Goal: Check status: Check status

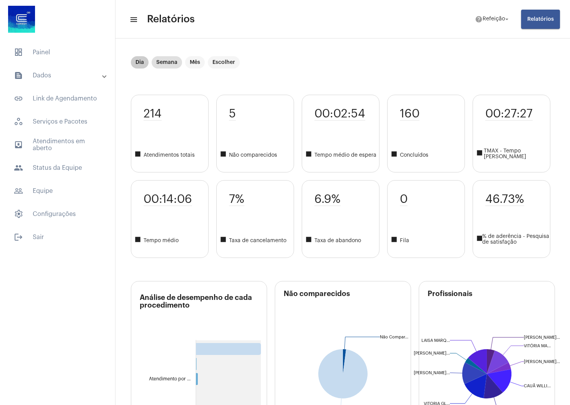
click at [138, 63] on mat-chip "Dia" at bounding box center [140, 62] width 18 height 12
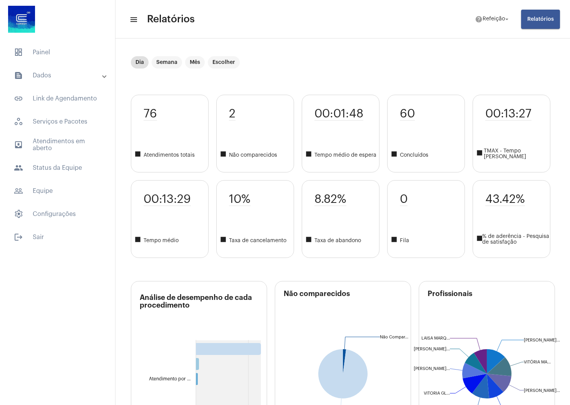
drag, startPoint x: 0, startPoint y: 249, endPoint x: 68, endPoint y: 249, distance: 68.2
click at [0, 249] on div "dashboard Painel text_snippet_outlined Dados text_snippet_outlined Relatórios h…" at bounding box center [57, 202] width 115 height 405
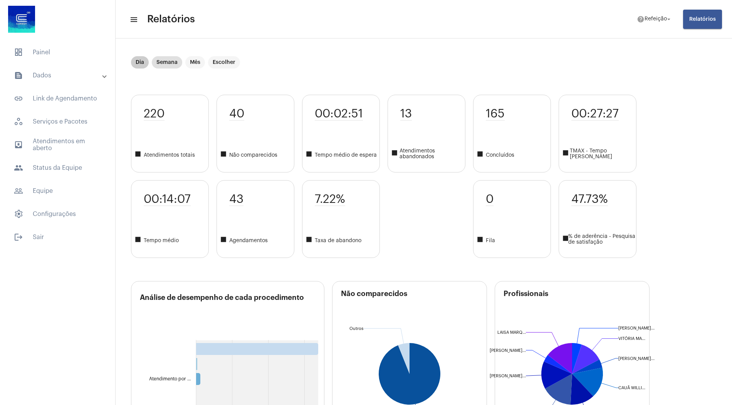
click at [139, 63] on mat-chip "Dia" at bounding box center [140, 62] width 18 height 12
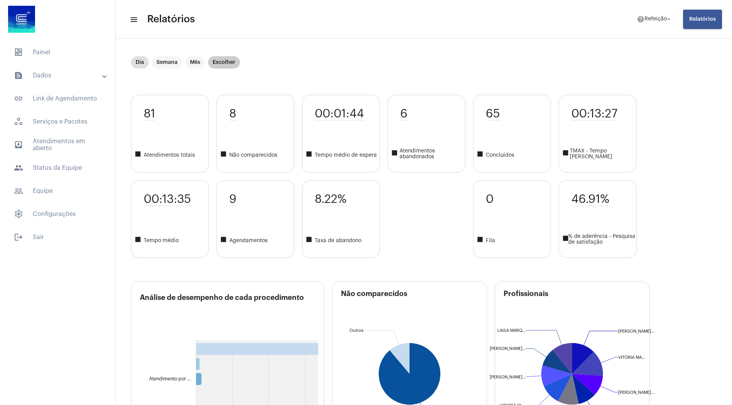
click at [221, 62] on mat-chip "Escolher" at bounding box center [224, 62] width 32 height 12
click at [227, 63] on mat-chip "Escolher" at bounding box center [224, 62] width 32 height 12
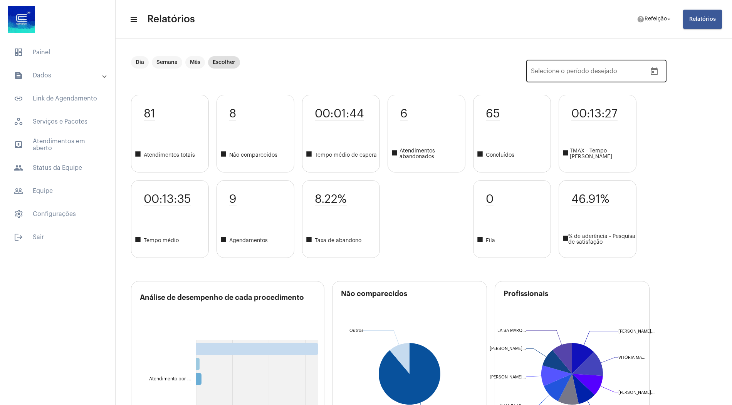
click at [570, 72] on icon "Open calendar" at bounding box center [653, 71] width 9 height 9
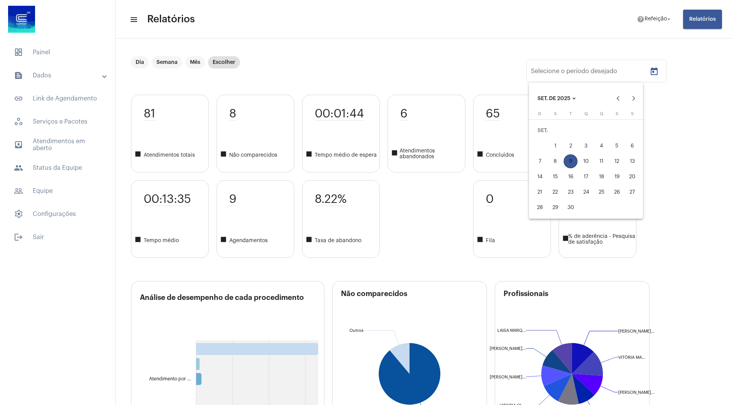
click at [570, 159] on div "10" at bounding box center [586, 161] width 14 height 14
type input "10/09/2025"
click at [570, 159] on div "10" at bounding box center [586, 161] width 14 height 14
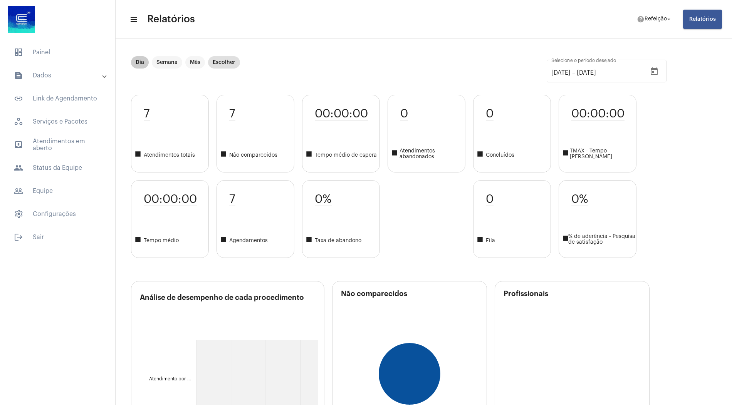
click at [140, 60] on mat-chip "Dia" at bounding box center [140, 62] width 18 height 12
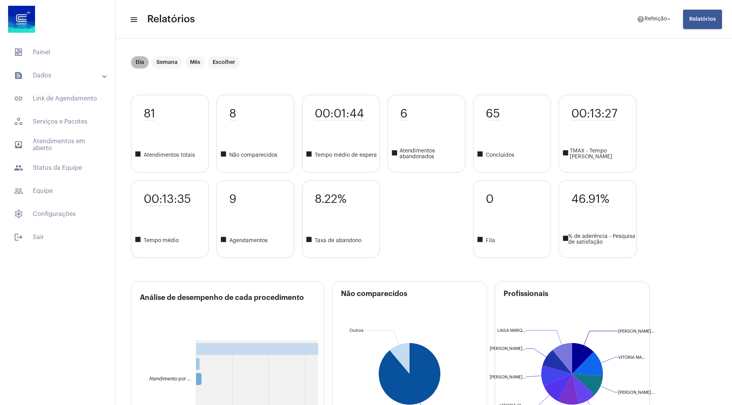
click at [221, 69] on div "Dia Semana Mês Escolher" at bounding box center [185, 62] width 112 height 15
click at [222, 62] on mat-chip "Escolher" at bounding box center [224, 62] width 32 height 12
click at [570, 70] on icon "Open calendar" at bounding box center [653, 71] width 9 height 9
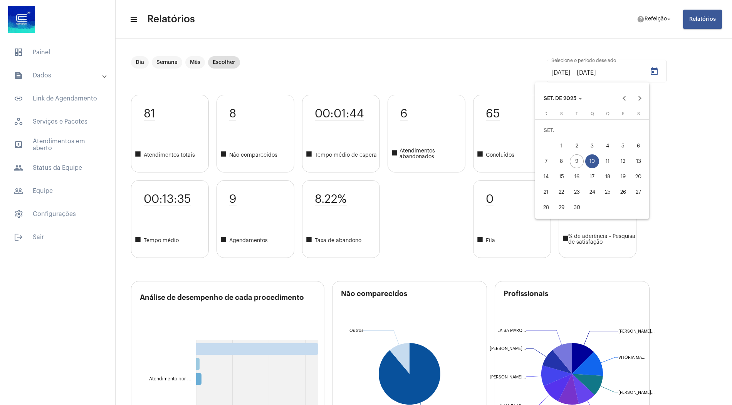
click at [570, 163] on div "10" at bounding box center [592, 161] width 14 height 14
type input "10/09/2025"
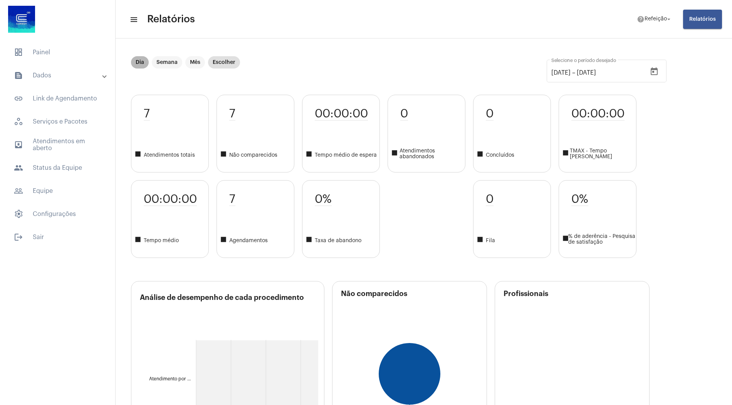
click at [137, 62] on mat-chip "Dia" at bounding box center [140, 62] width 18 height 12
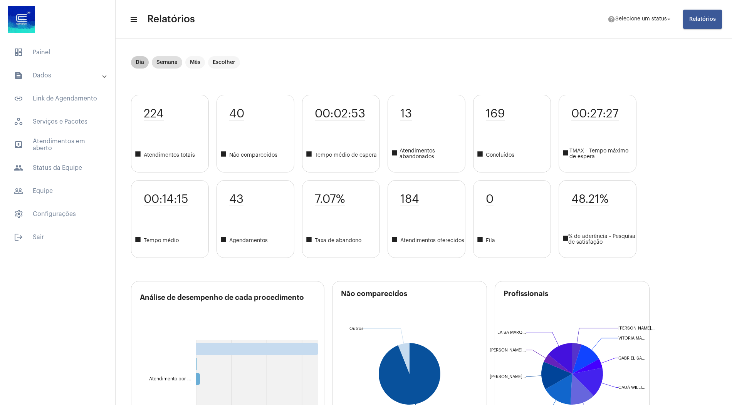
click at [136, 63] on mat-chip "Dia" at bounding box center [140, 62] width 18 height 12
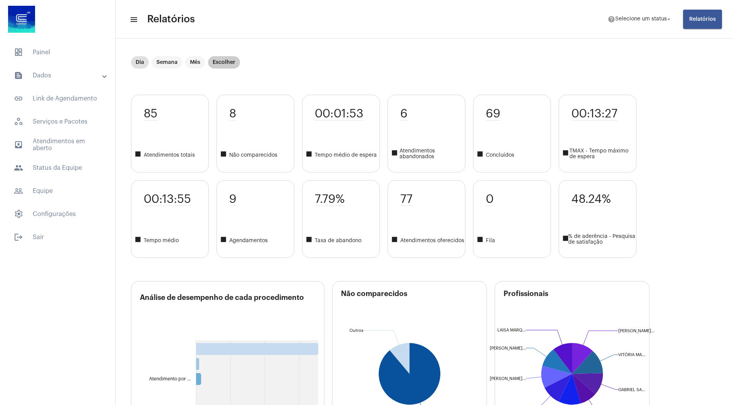
click at [229, 62] on mat-chip "Escolher" at bounding box center [224, 62] width 32 height 12
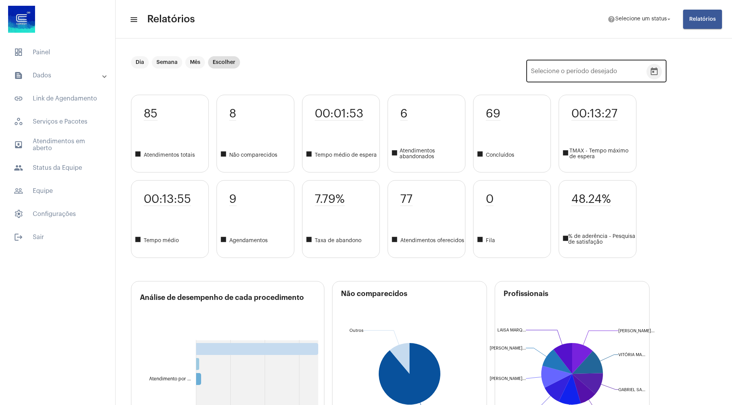
click at [653, 71] on icon "Open calendar" at bounding box center [653, 71] width 7 height 8
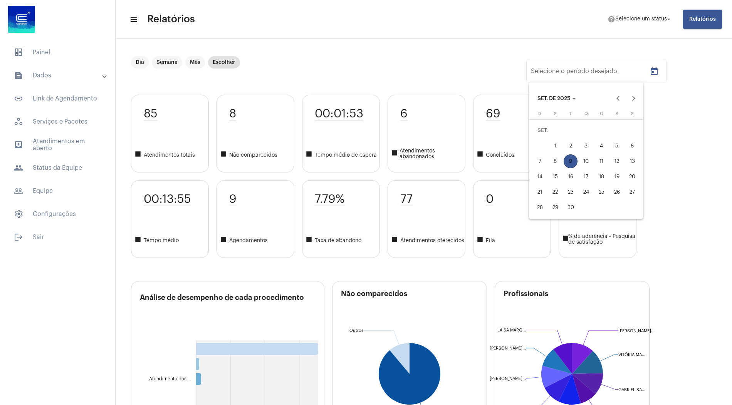
click at [557, 161] on div "8" at bounding box center [555, 161] width 14 height 14
type input "08/09/2025"
click at [557, 161] on div "8" at bounding box center [555, 161] width 14 height 14
